Goal: Navigation & Orientation: Find specific page/section

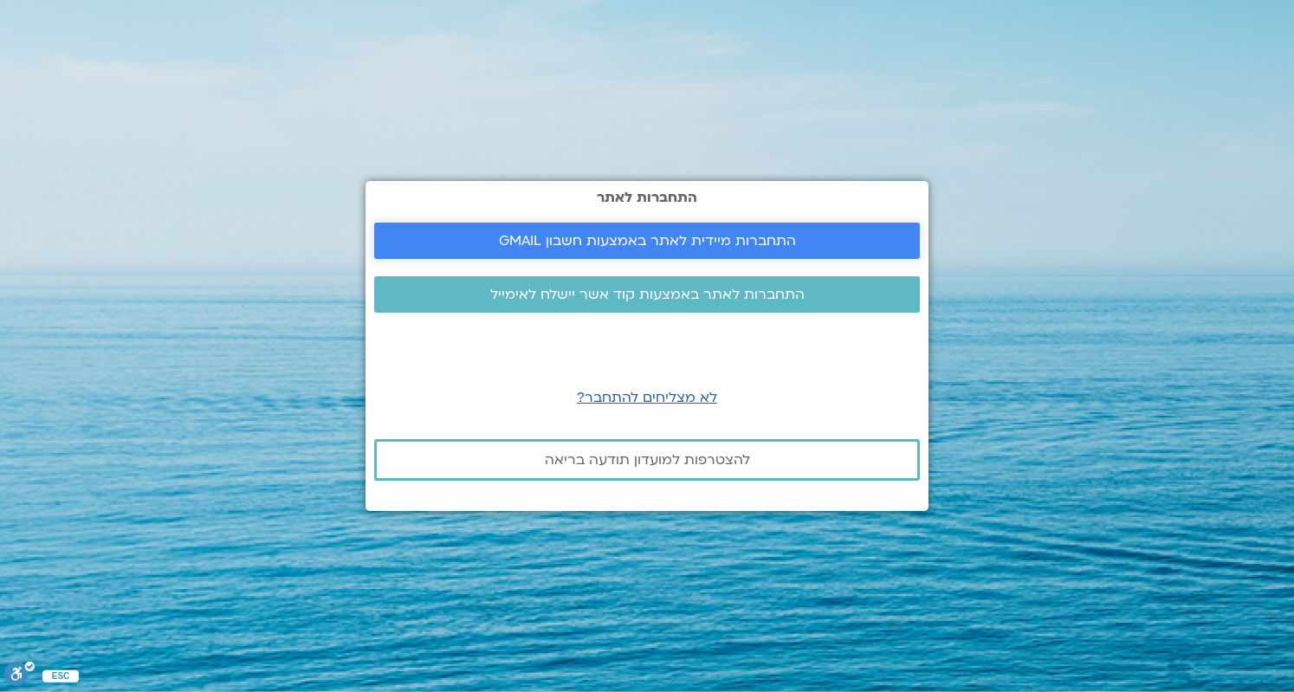
click at [674, 249] on span "התחברות מיידית לאתר באמצעות חשבון GMAIL" at bounding box center [647, 241] width 297 height 16
